Goal: Task Accomplishment & Management: Manage account settings

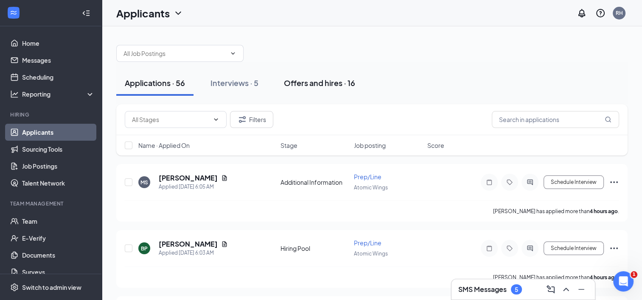
click at [337, 81] on div "Offers and hires · 16" at bounding box center [319, 83] width 71 height 11
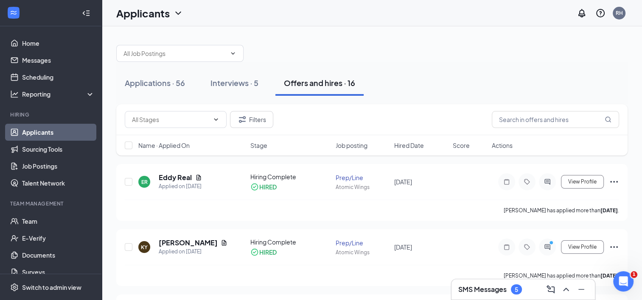
click at [125, 150] on div "Name · Applied On Stage Job posting Hired Date Score Actions" at bounding box center [371, 145] width 511 height 20
click at [130, 144] on input "checkbox" at bounding box center [129, 146] width 8 height 8
checkbox input "true"
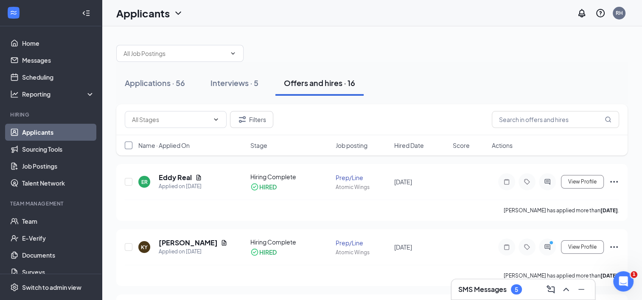
checkbox input "true"
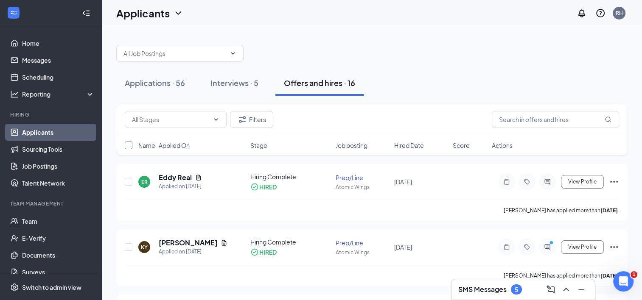
checkbox input "true"
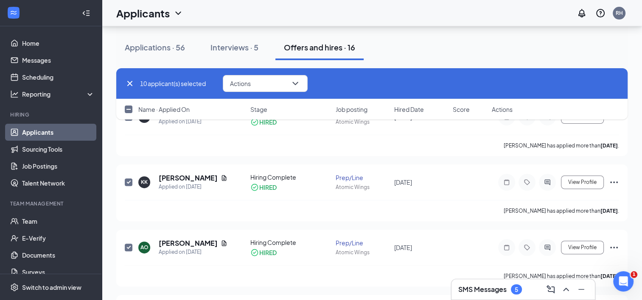
checkbox input "false"
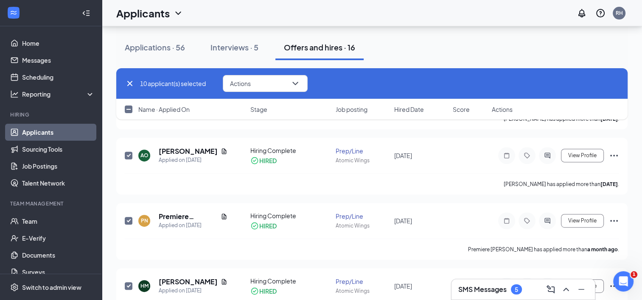
scroll to position [448, 0]
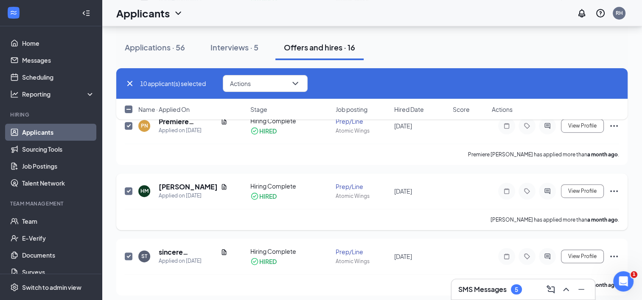
click at [128, 189] on input "checkbox" at bounding box center [129, 192] width 8 height 8
checkbox input "false"
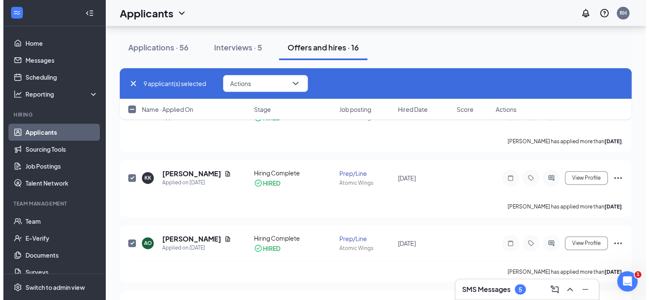
scroll to position [261, 0]
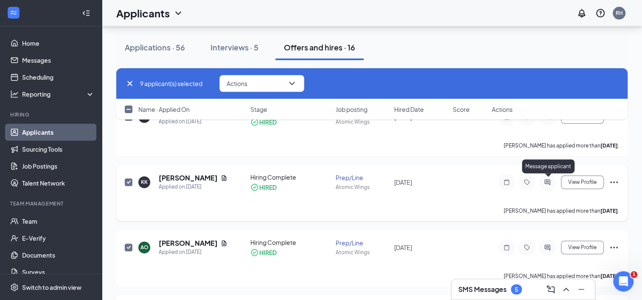
click at [545, 179] on icon "ActiveChat" at bounding box center [547, 182] width 10 height 7
checkbox input "false"
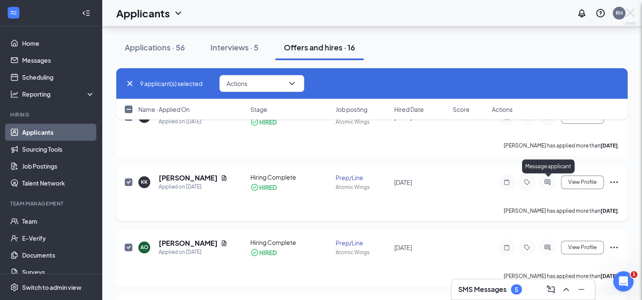
checkbox input "false"
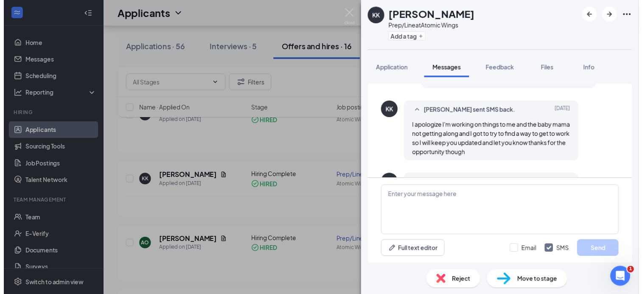
scroll to position [617, 0]
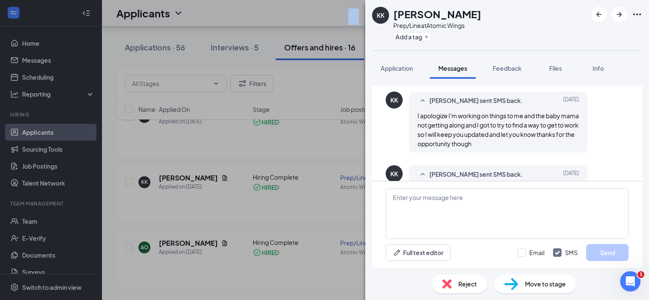
click at [348, 12] on div "KK [PERSON_NAME] Prep/Line at Atomic Wings Add a tag Application Messages Feedb…" at bounding box center [324, 150] width 649 height 300
click at [343, 73] on div "KK [PERSON_NAME] Prep/Line at Atomic Wings Add a tag Application Messages Feedb…" at bounding box center [324, 150] width 649 height 300
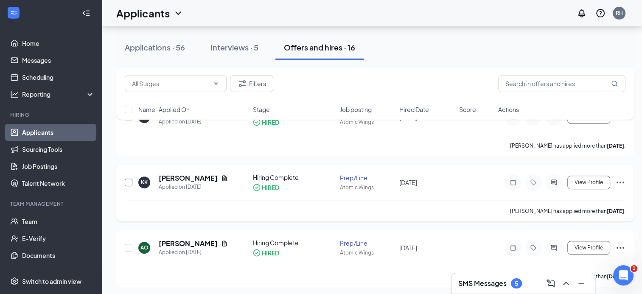
click at [125, 183] on input "checkbox" at bounding box center [129, 183] width 8 height 8
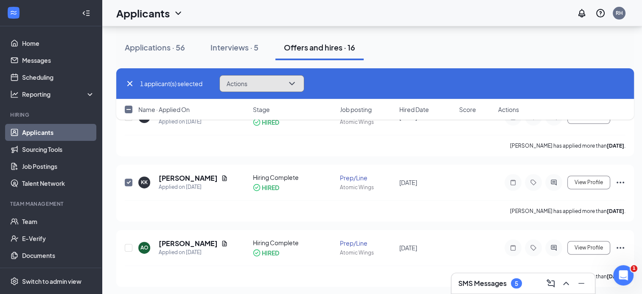
click at [287, 82] on button "Actions" at bounding box center [261, 83] width 85 height 17
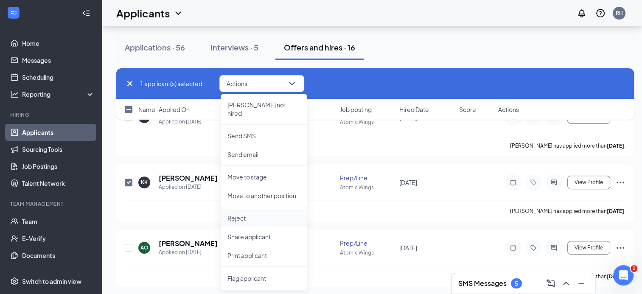
click at [249, 214] on p "Reject" at bounding box center [263, 218] width 73 height 8
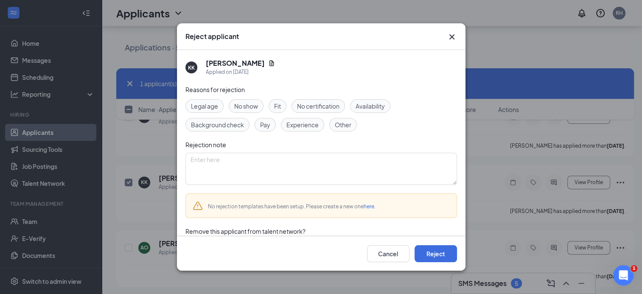
click at [453, 36] on icon "Cross" at bounding box center [452, 37] width 10 height 10
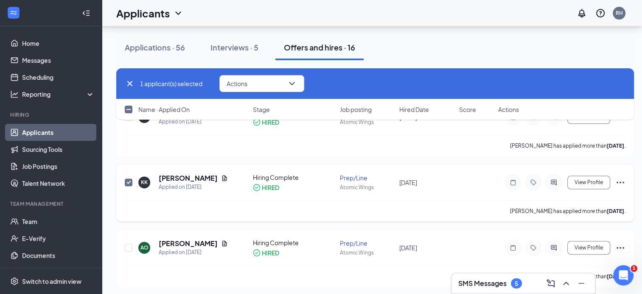
click at [619, 182] on icon "Ellipses" at bounding box center [620, 182] width 10 height 10
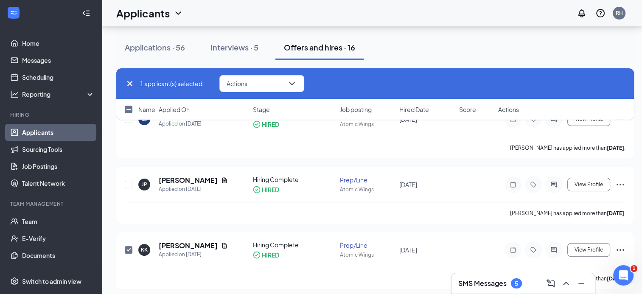
scroll to position [205, 0]
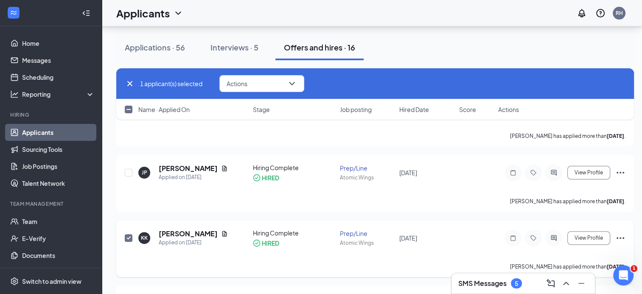
click at [623, 236] on icon "Ellipses" at bounding box center [620, 238] width 10 height 10
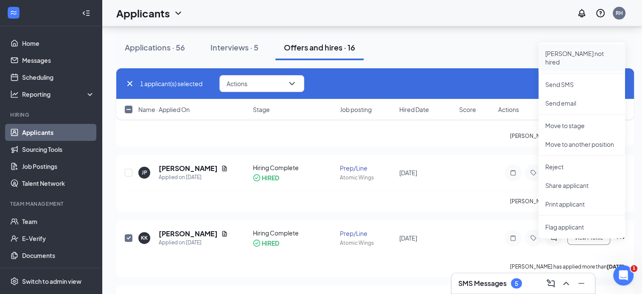
click at [562, 54] on p "[PERSON_NAME] not hired" at bounding box center [581, 57] width 73 height 17
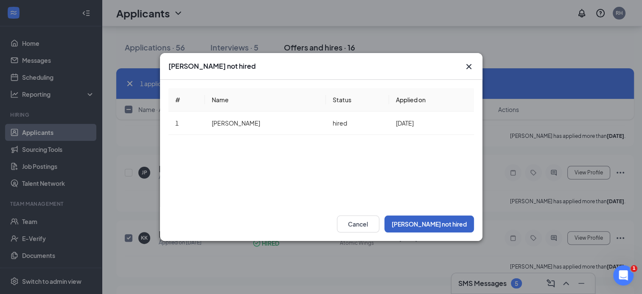
click at [454, 227] on button "[PERSON_NAME] not hired" at bounding box center [430, 224] width 90 height 17
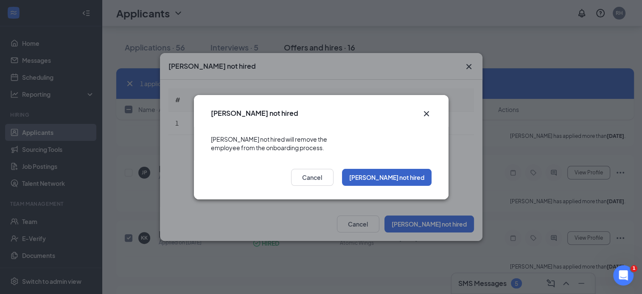
click at [401, 175] on button "[PERSON_NAME] not hired" at bounding box center [387, 177] width 90 height 17
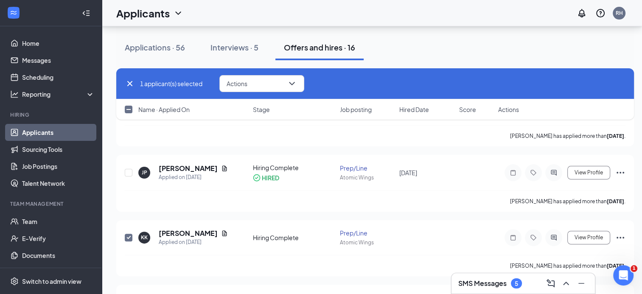
click at [129, 81] on icon "Cross" at bounding box center [130, 84] width 10 height 10
checkbox input "false"
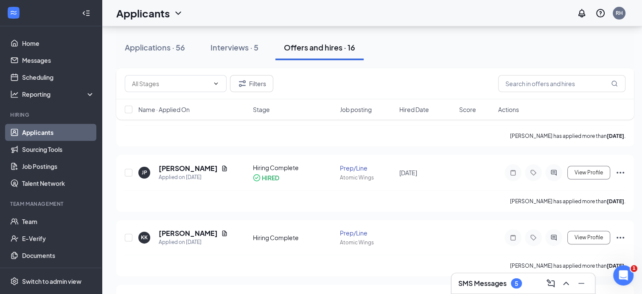
click at [335, 44] on div "Offers and hires · 16" at bounding box center [319, 47] width 71 height 11
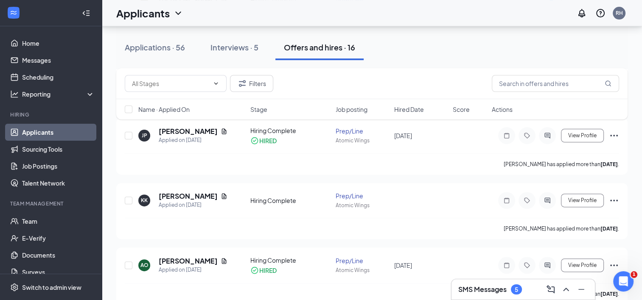
scroll to position [283, 0]
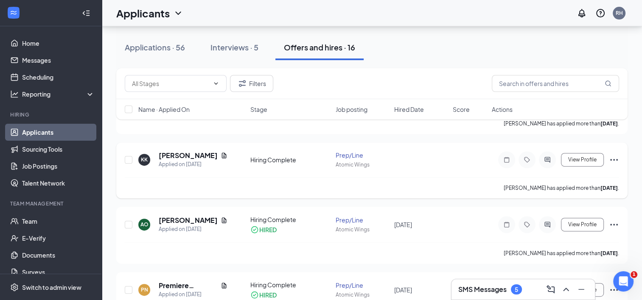
click at [618, 160] on icon "Ellipses" at bounding box center [614, 160] width 10 height 10
drag, startPoint x: 641, startPoint y: 115, endPoint x: 648, endPoint y: 109, distance: 8.7
click at [615, 157] on icon "Ellipses" at bounding box center [614, 160] width 10 height 10
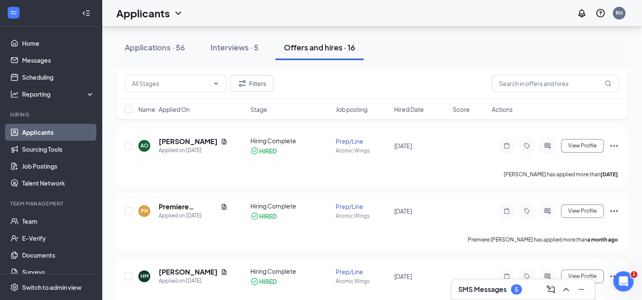
scroll to position [394, 0]
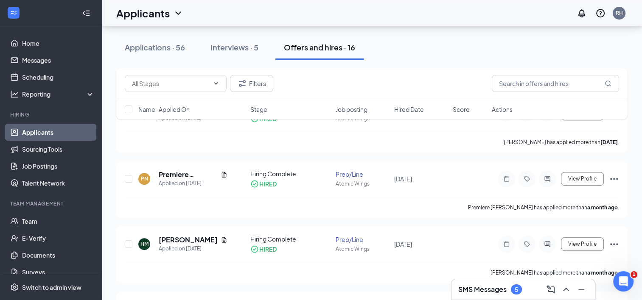
click at [565, 202] on div "Premiere [PERSON_NAME] has applied more than a month ago ." at bounding box center [372, 207] width 494 height 21
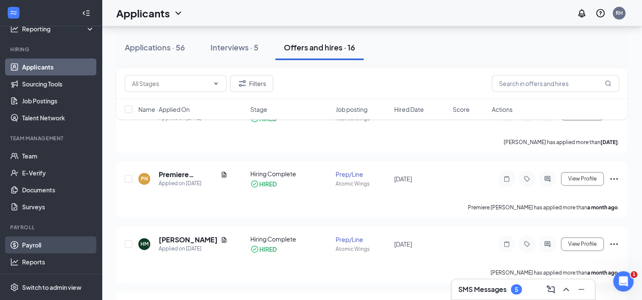
click at [27, 246] on link "Payroll" at bounding box center [58, 245] width 73 height 17
